Goal: Task Accomplishment & Management: Manage account settings

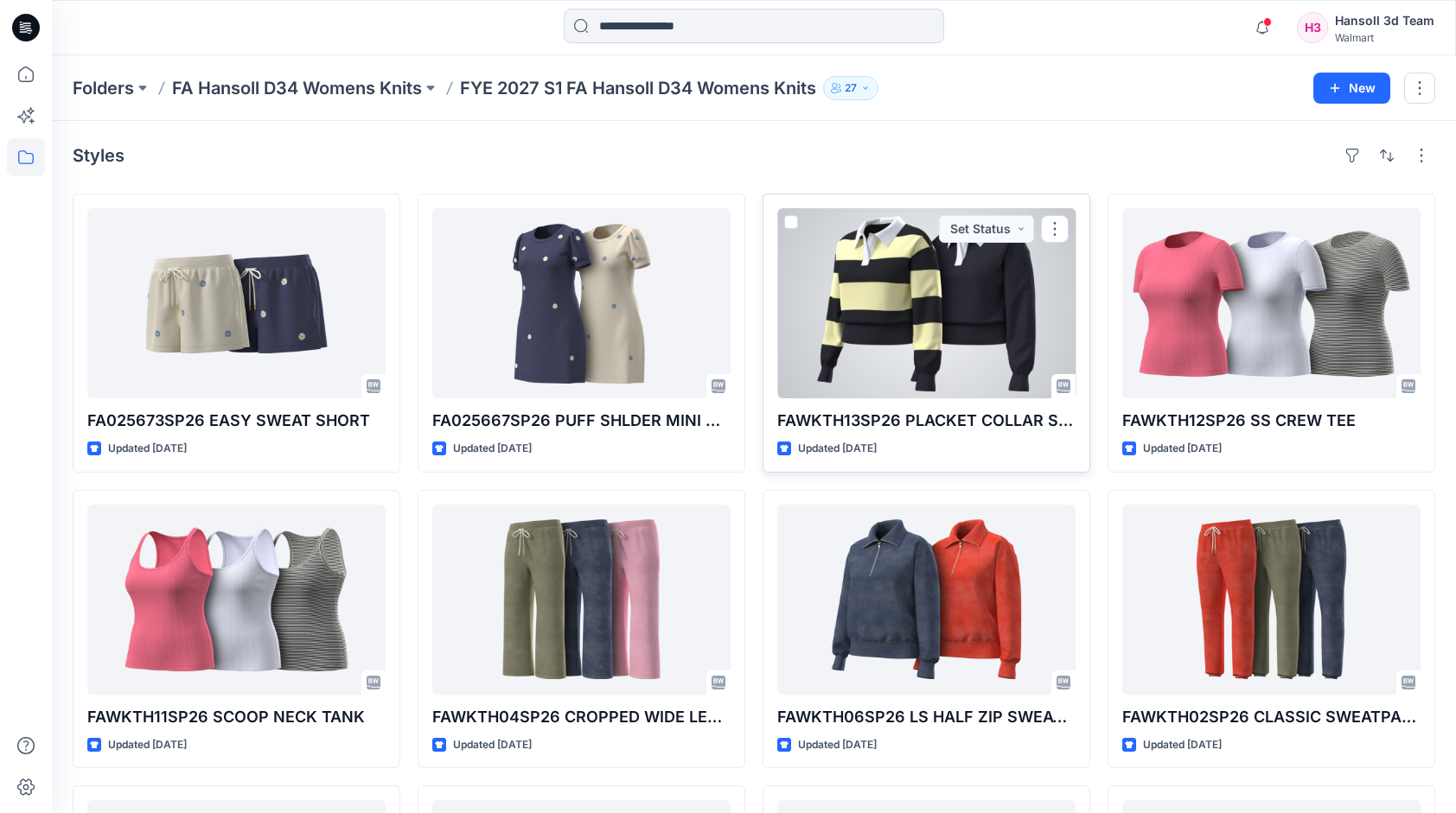
click at [938, 339] on div at bounding box center [925, 303] width 298 height 190
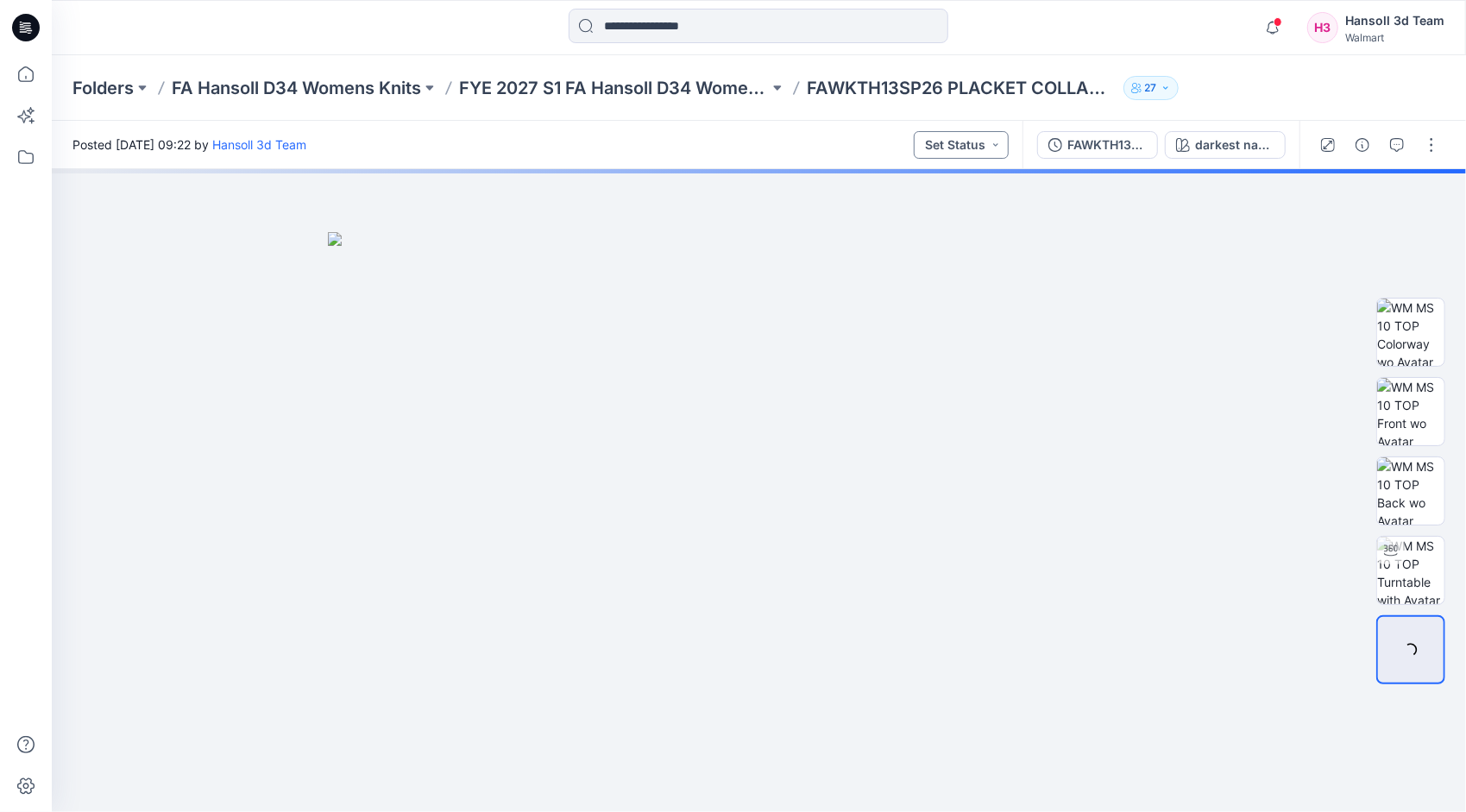
click at [998, 146] on button "Set Status" at bounding box center [960, 144] width 95 height 27
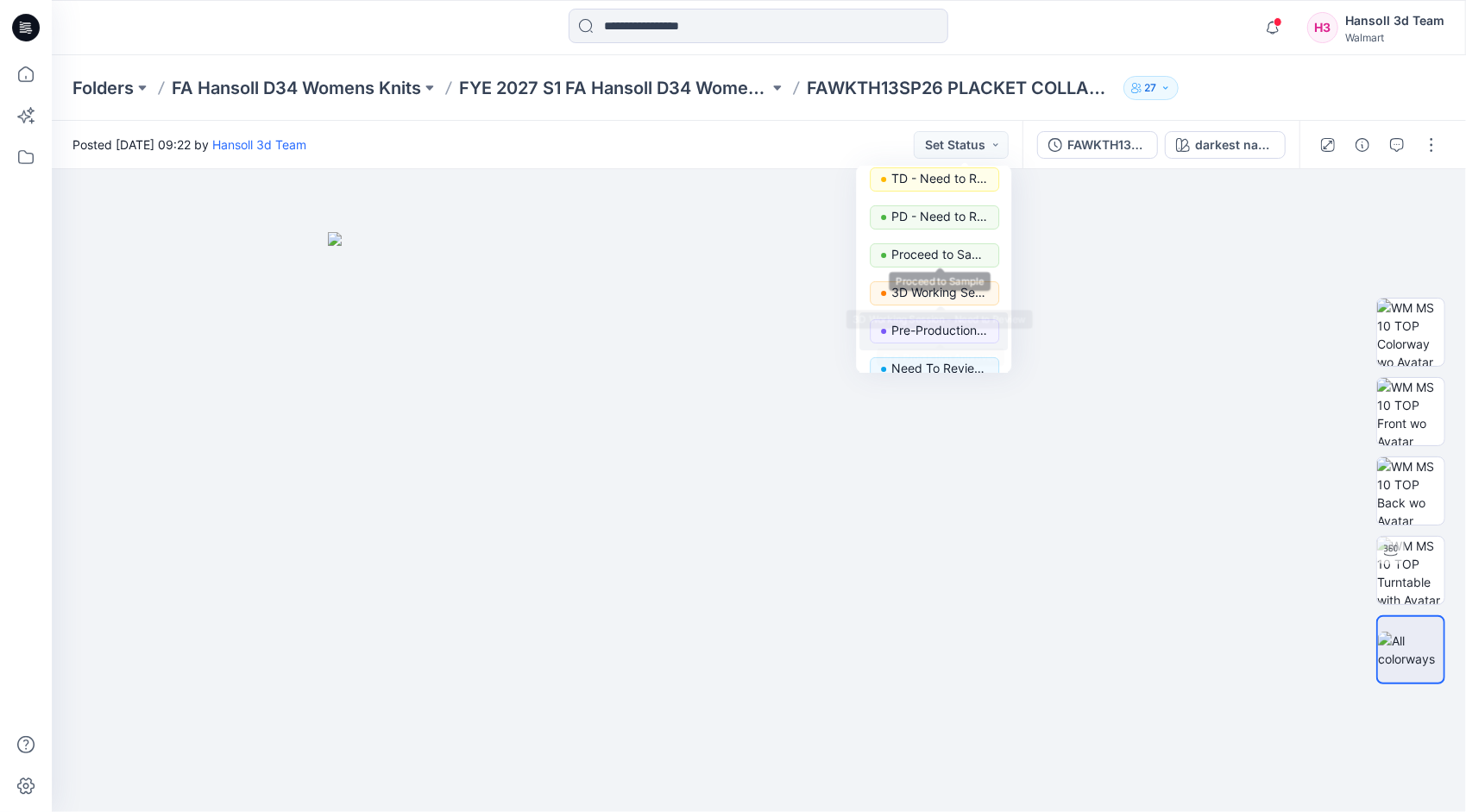
scroll to position [86, 0]
click at [958, 331] on p "Pre-Production Approved" at bounding box center [940, 329] width 97 height 23
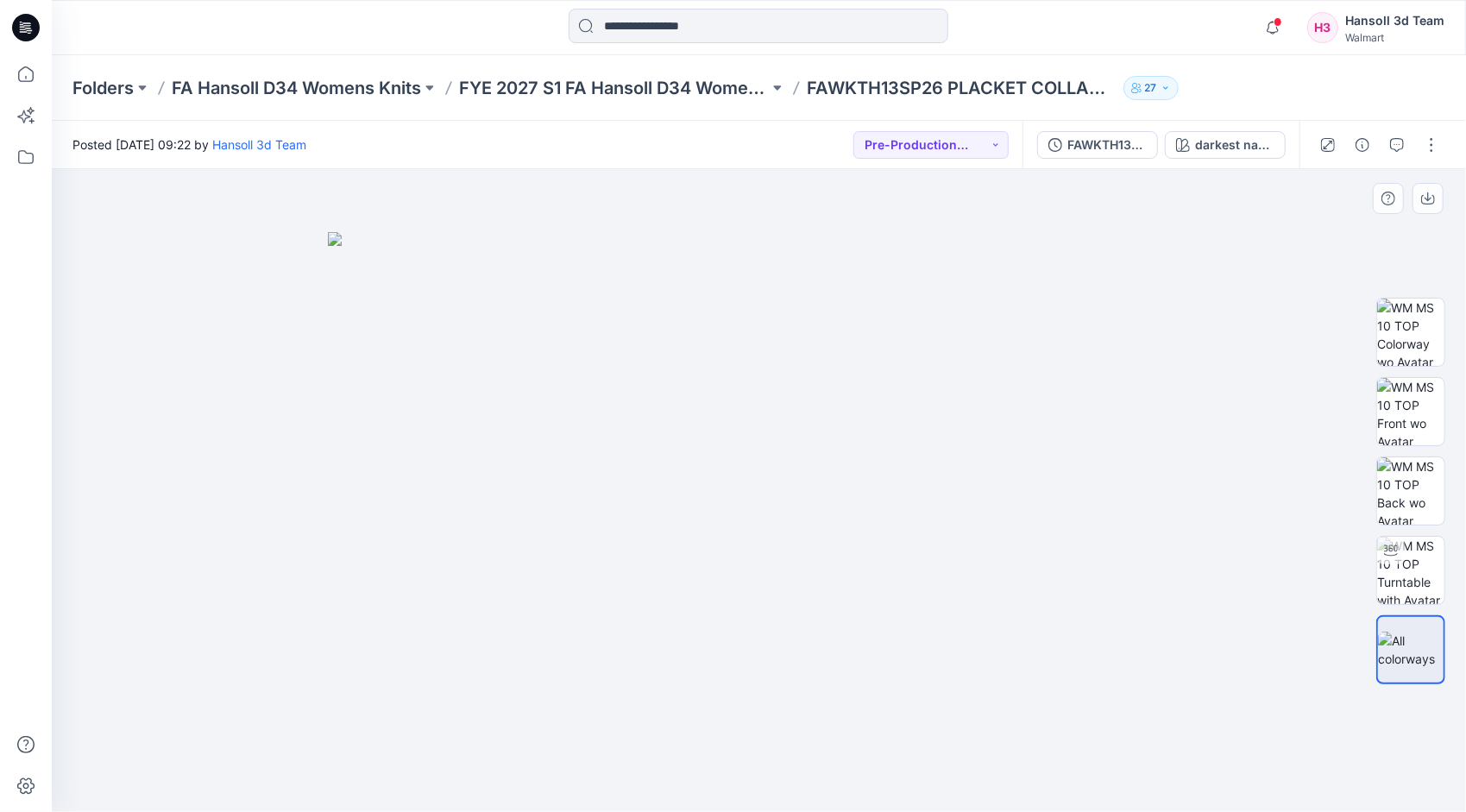
click at [1428, 718] on div at bounding box center [759, 490] width 1414 height 643
click at [978, 143] on button "Pre-Production Approved" at bounding box center [931, 144] width 156 height 27
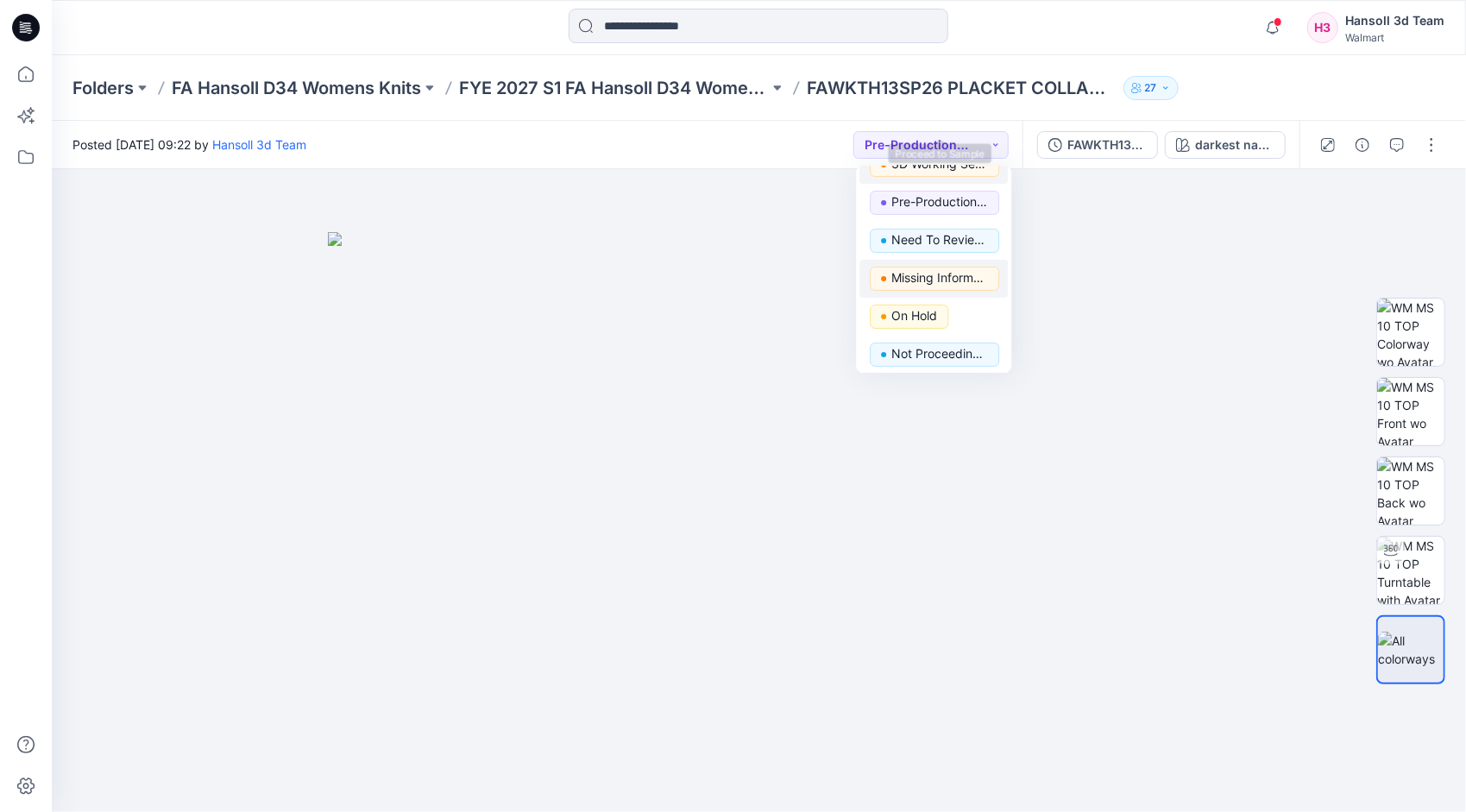
scroll to position [218, 0]
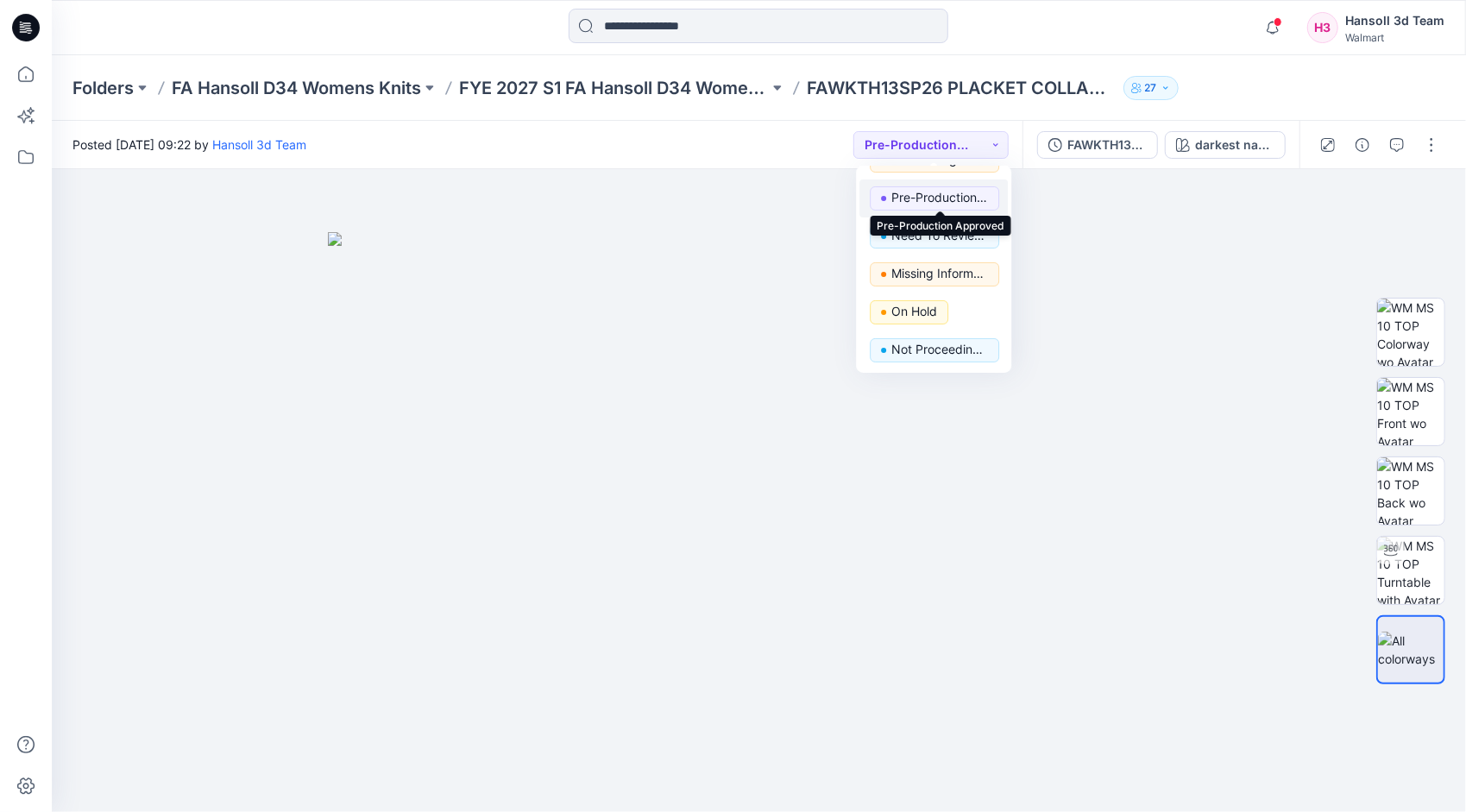
click at [946, 196] on p "Pre-Production Approved" at bounding box center [940, 198] width 97 height 23
